Goal: Task Accomplishment & Management: Manage account settings

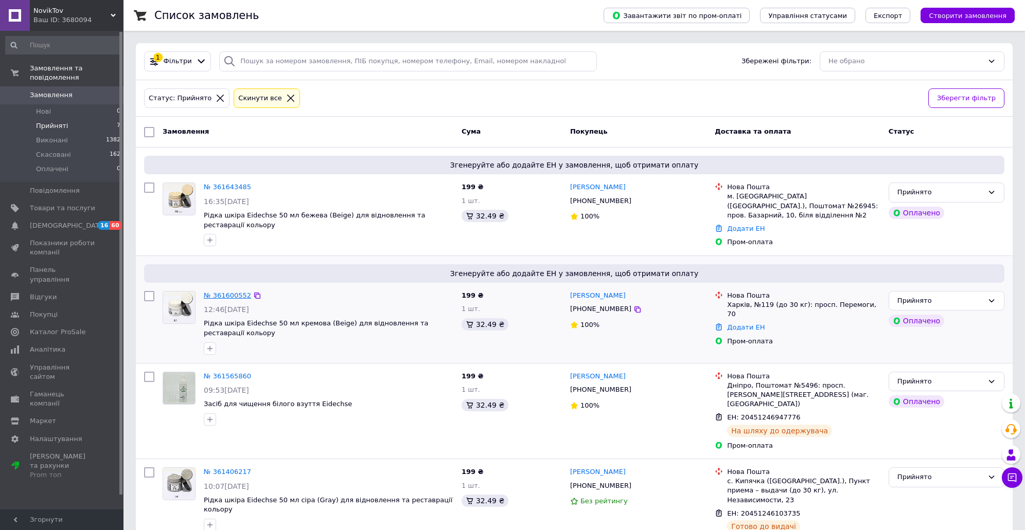
click at [226, 299] on link "№ 361600552" at bounding box center [227, 296] width 47 height 8
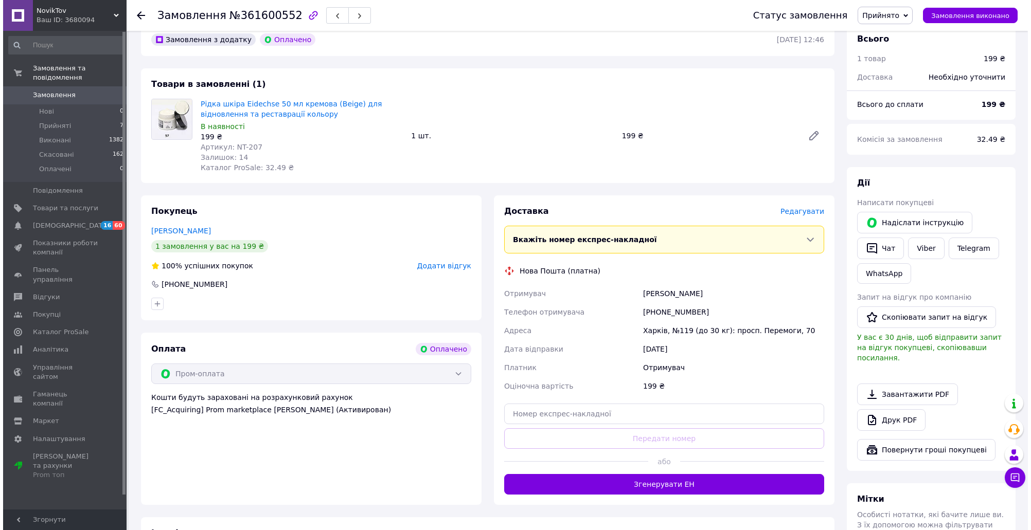
scroll to position [453, 0]
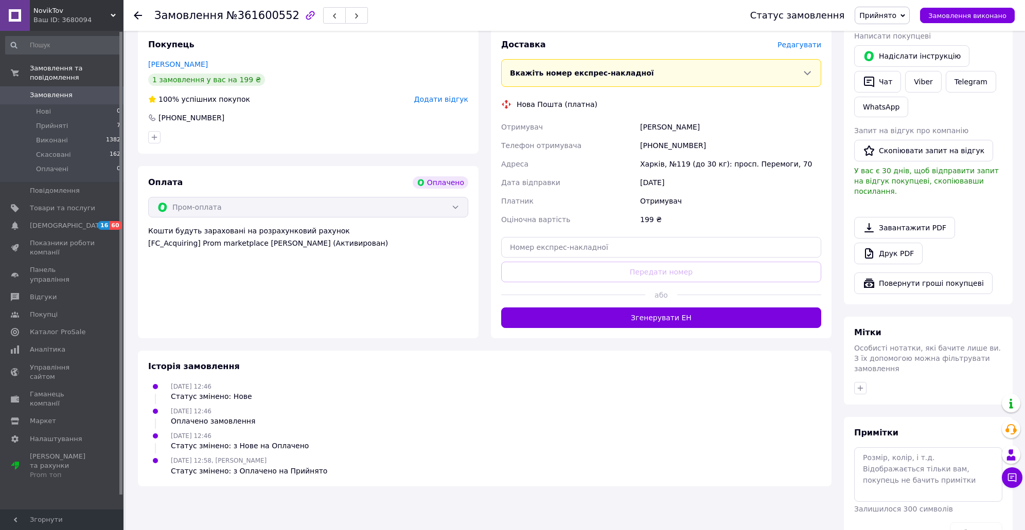
click at [789, 49] on span "Редагувати" at bounding box center [799, 45] width 44 height 8
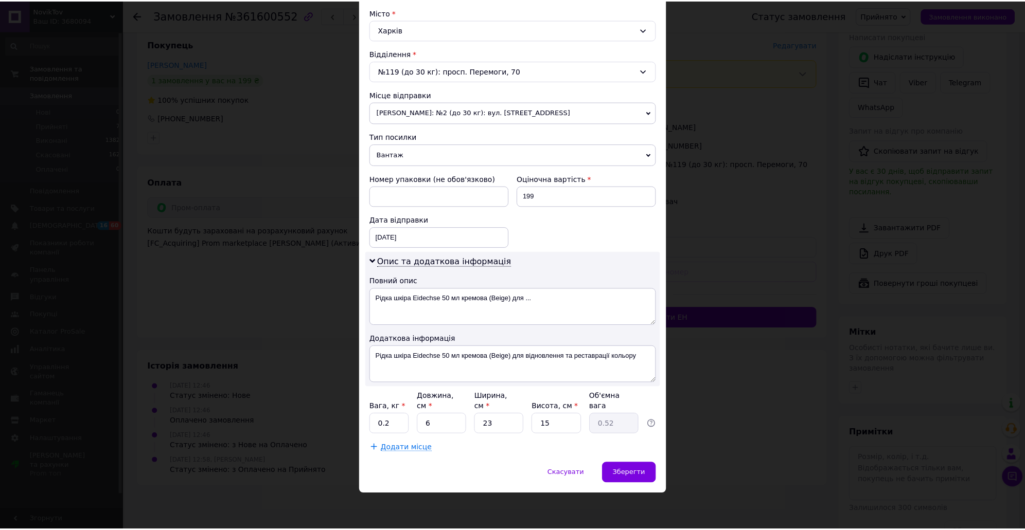
scroll to position [355, 0]
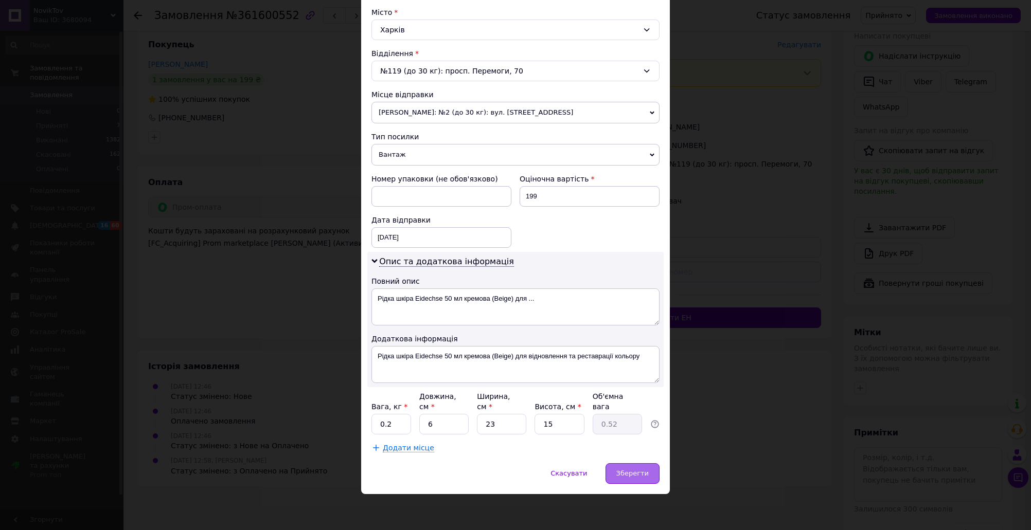
click at [628, 477] on span "Зберегти" at bounding box center [632, 474] width 32 height 8
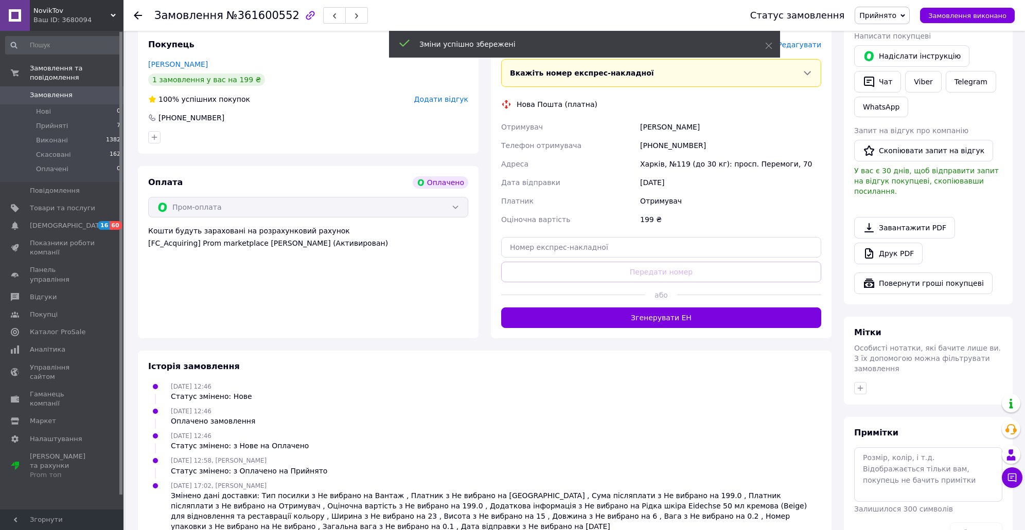
click at [668, 328] on button "Згенерувати ЕН" at bounding box center [661, 318] width 320 height 21
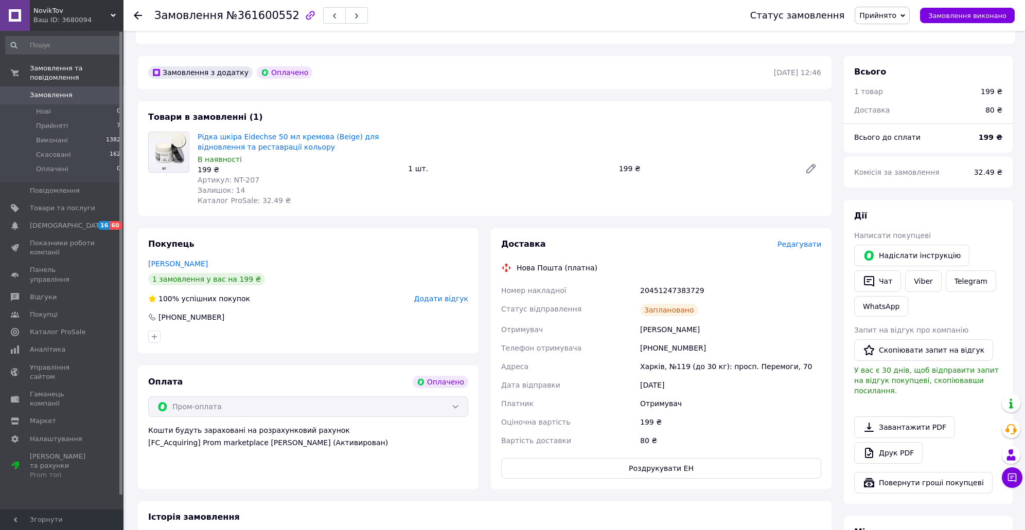
scroll to position [261, 0]
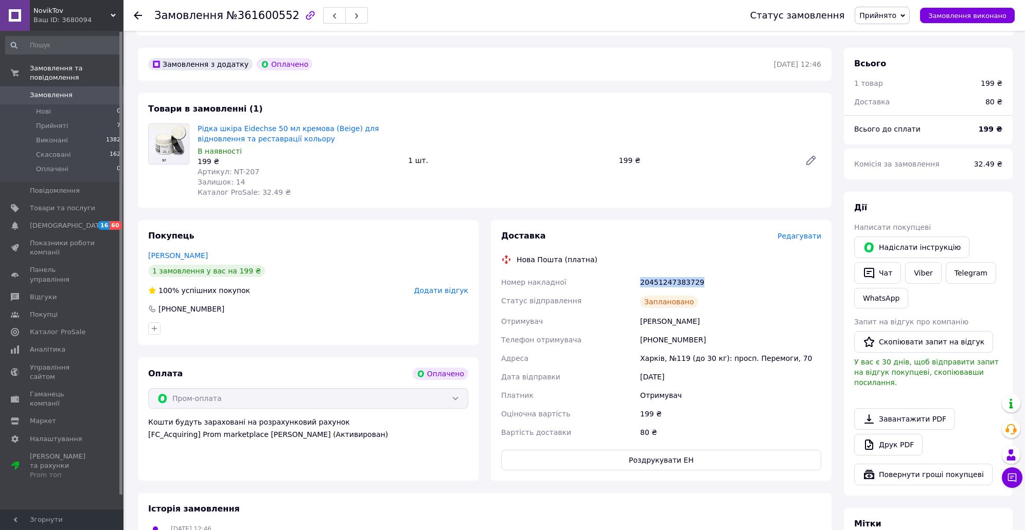
drag, startPoint x: 710, startPoint y: 339, endPoint x: 642, endPoint y: 343, distance: 68.0
click at [642, 292] on div "20451247383729" at bounding box center [730, 282] width 185 height 19
drag, startPoint x: 642, startPoint y: 343, endPoint x: 670, endPoint y: 335, distance: 29.5
copy div "20451247383729"
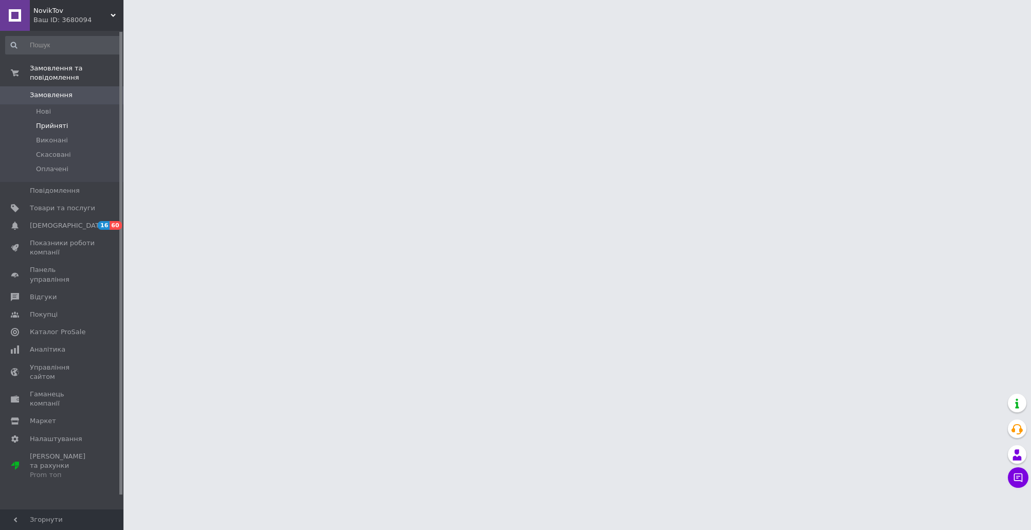
click at [59, 131] on span "Прийняті" at bounding box center [52, 125] width 32 height 9
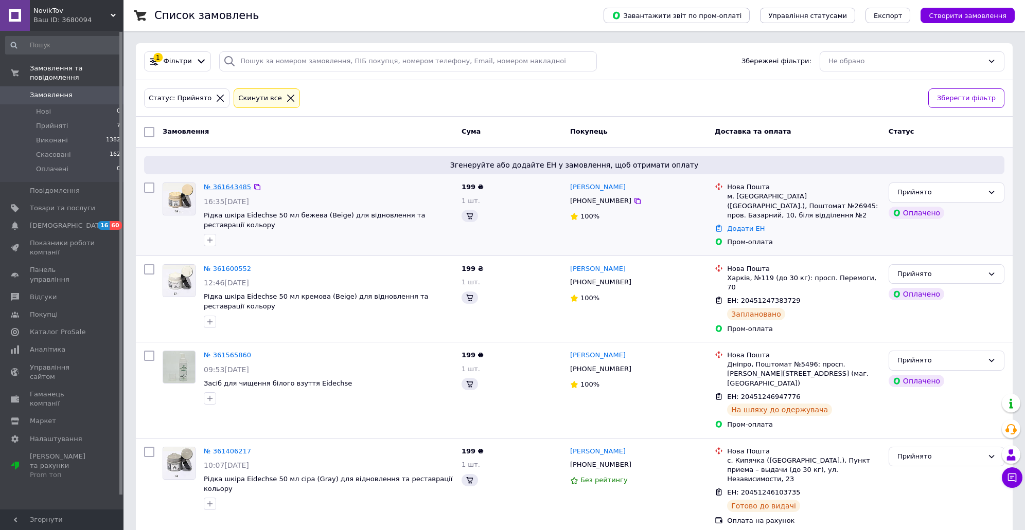
click at [230, 189] on link "№ 361643485" at bounding box center [227, 187] width 47 height 8
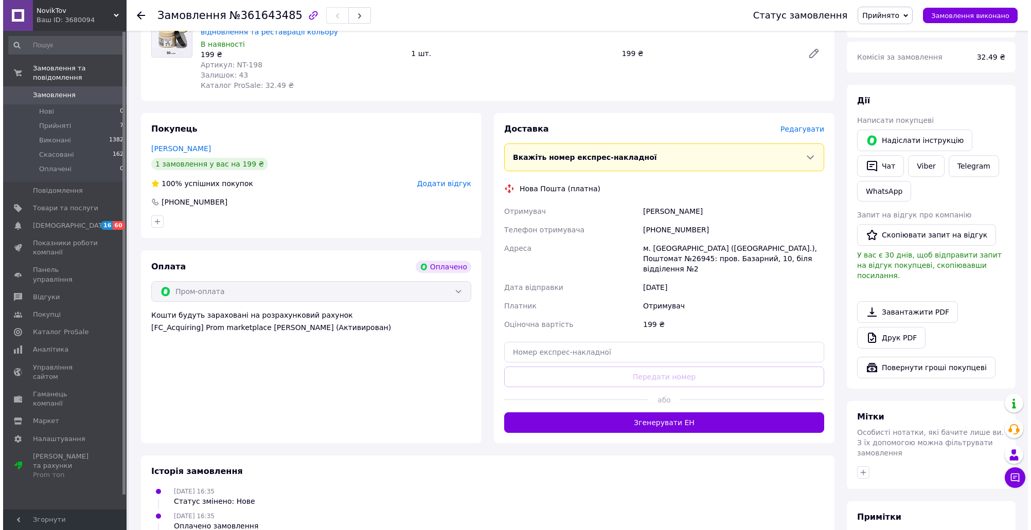
scroll to position [370, 0]
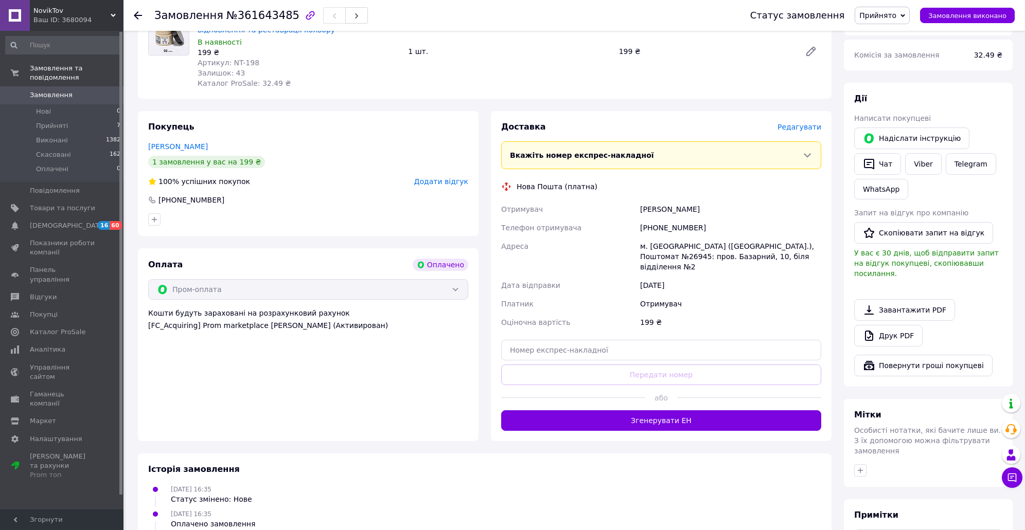
click at [800, 131] on span "Редагувати" at bounding box center [799, 127] width 44 height 8
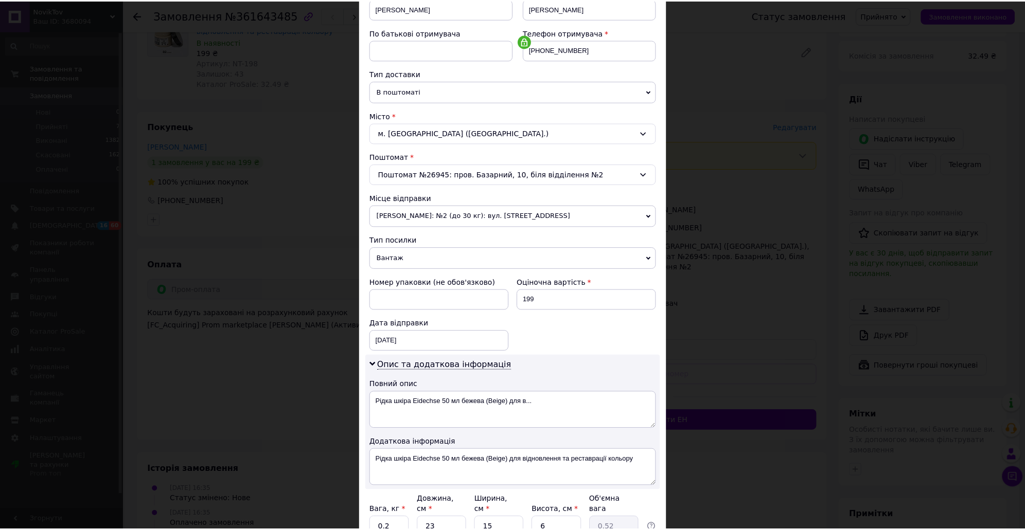
scroll to position [355, 0]
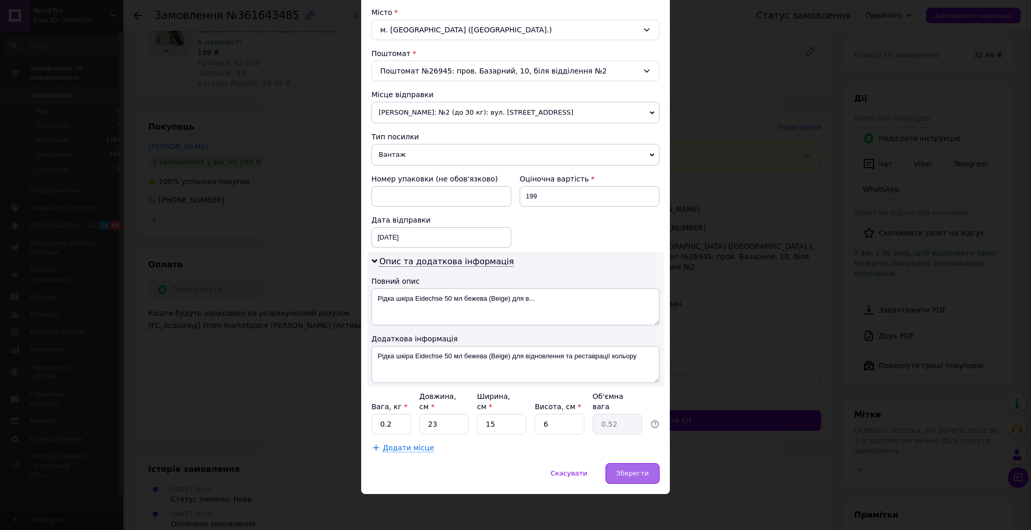
click at [633, 477] on span "Зберегти" at bounding box center [632, 474] width 32 height 8
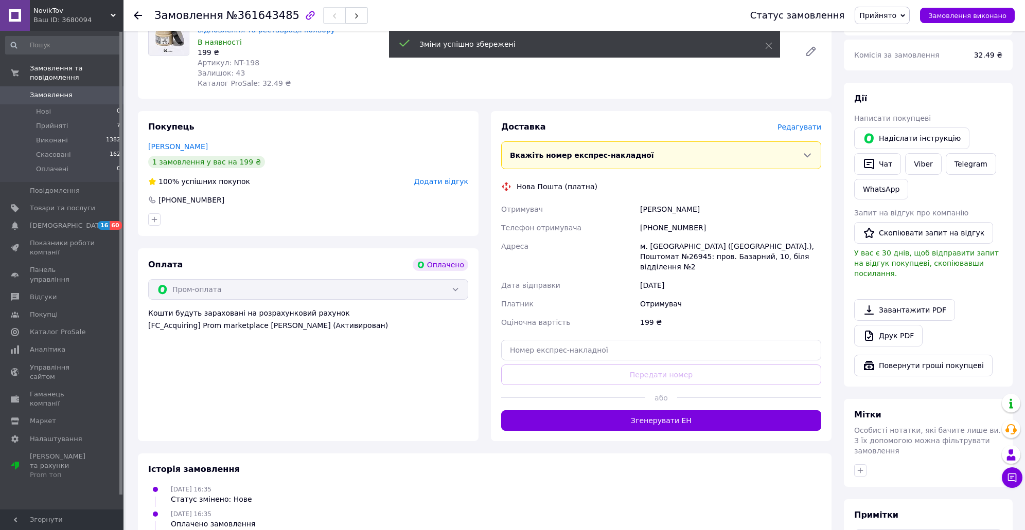
click at [687, 431] on button "Згенерувати ЕН" at bounding box center [661, 420] width 320 height 21
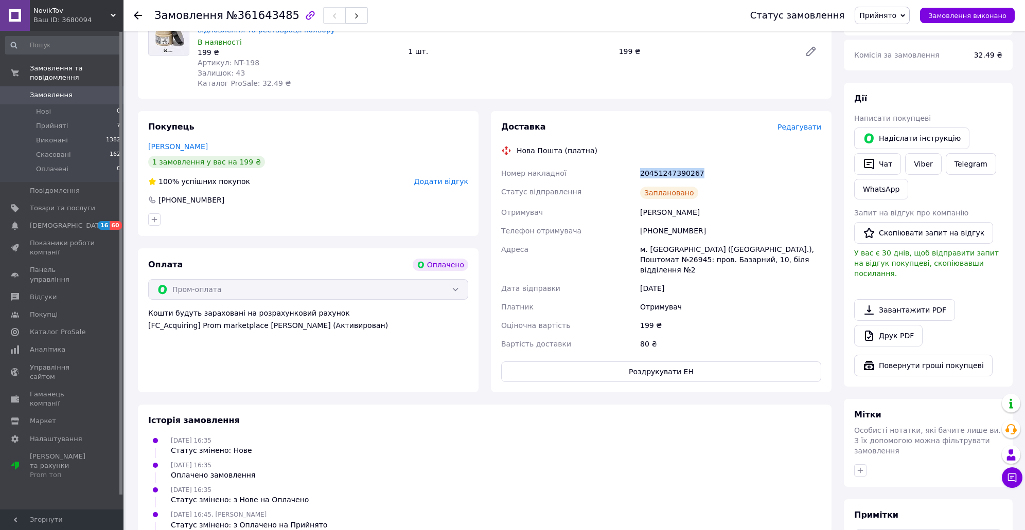
drag, startPoint x: 710, startPoint y: 228, endPoint x: 641, endPoint y: 228, distance: 68.4
click at [641, 183] on div "20451247390267" at bounding box center [730, 173] width 185 height 19
copy div "20451247390267"
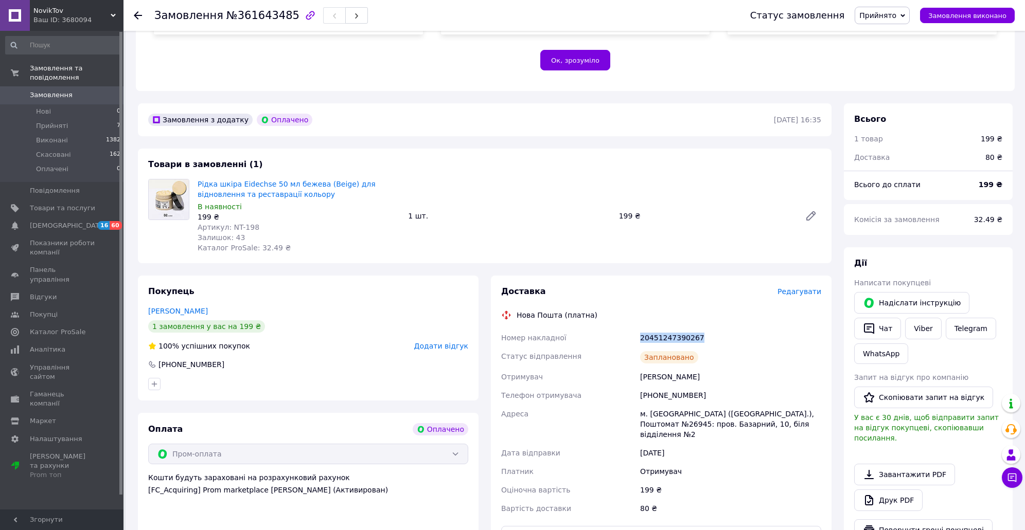
scroll to position [494, 0]
